Goal: Task Accomplishment & Management: Complete application form

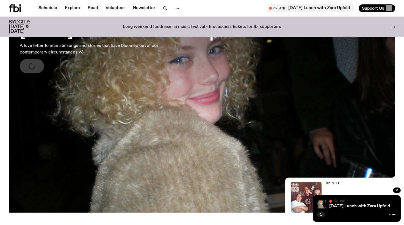
scroll to position [87, 0]
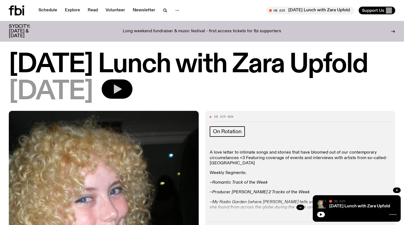
click at [123, 88] on icon "button" at bounding box center [117, 88] width 11 height 11
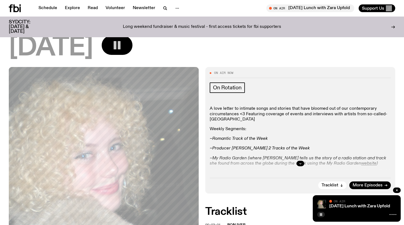
scroll to position [40, 0]
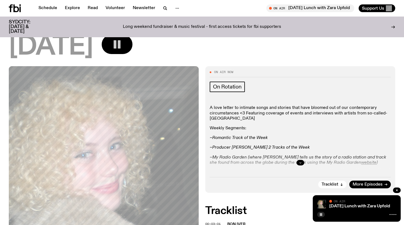
click at [302, 162] on icon "button" at bounding box center [300, 162] width 3 height 3
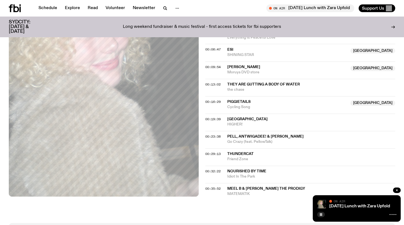
scroll to position [269, 0]
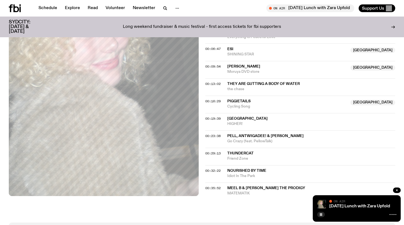
click at [234, 186] on span "Meel B & [PERSON_NAME] The Prodigy" at bounding box center [267, 188] width 78 height 4
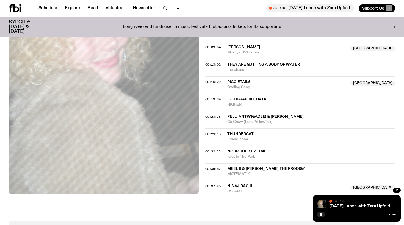
scroll to position [291, 0]
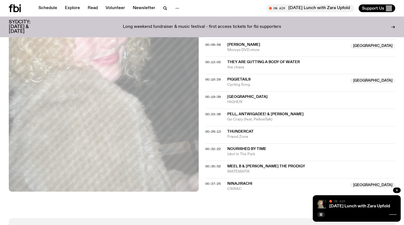
click at [249, 181] on span "Ninajirachi" at bounding box center [240, 183] width 25 height 4
click at [158, 202] on div "On Air Now On Rotation Bloomfield Festival - [DATE] to [DATE] at [GEOGRAPHIC_DA…" at bounding box center [202, 17] width 404 height 402
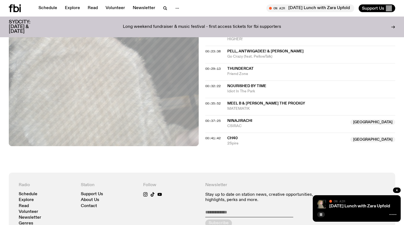
scroll to position [337, 0]
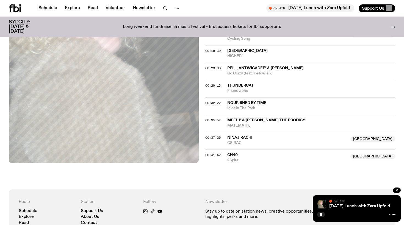
click at [348, 157] on span "2Spire" at bounding box center [288, 159] width 120 height 5
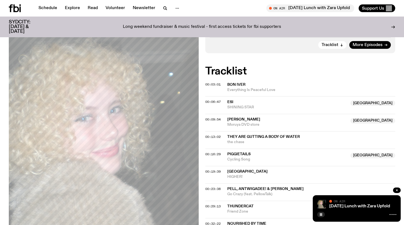
scroll to position [162, 0]
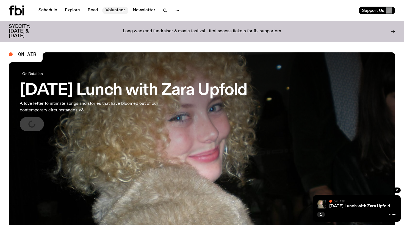
click at [118, 8] on link "Volunteer" at bounding box center [115, 11] width 26 height 8
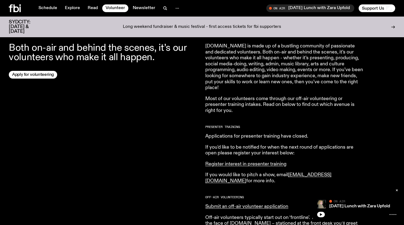
scroll to position [113, 0]
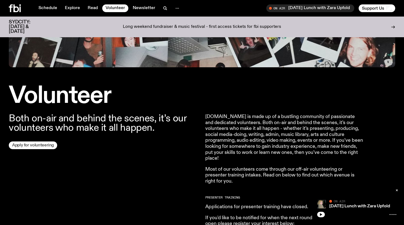
click at [37, 144] on link "Apply for volunteering" at bounding box center [33, 145] width 48 height 8
